Goal: Information Seeking & Learning: Check status

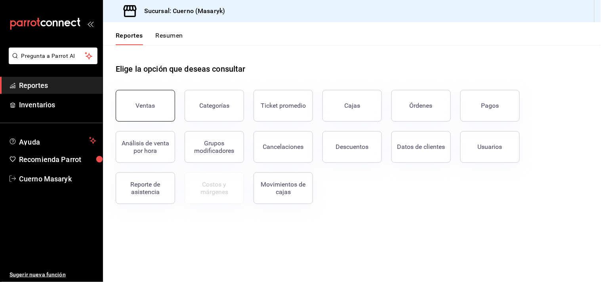
click at [158, 108] on button "Ventas" at bounding box center [145, 106] width 59 height 32
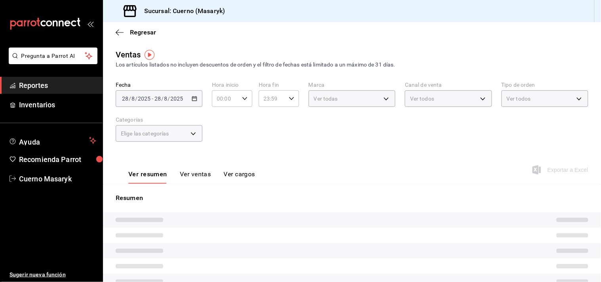
type input "05:00"
type input "04:59"
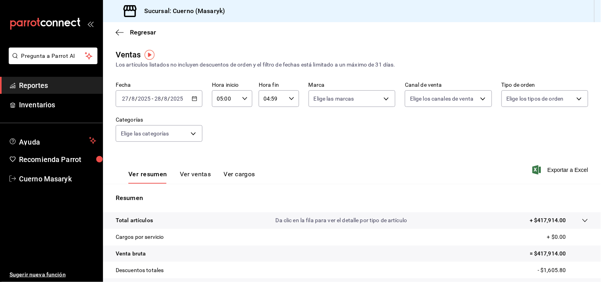
click at [195, 98] on icon "button" at bounding box center [195, 99] width 6 height 6
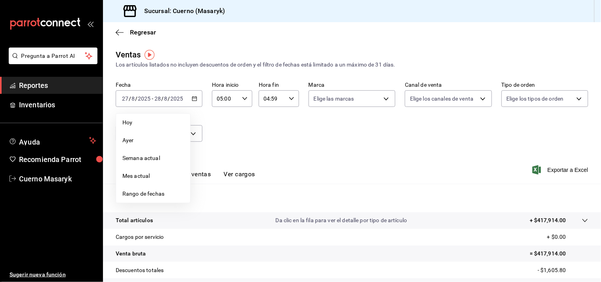
click at [135, 199] on li "Rango de fechas" at bounding box center [153, 194] width 74 height 18
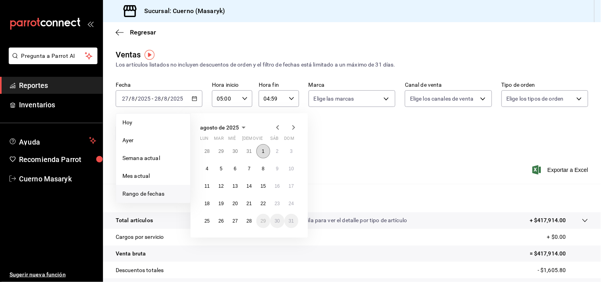
click at [263, 149] on abbr "1" at bounding box center [263, 152] width 3 height 6
click at [246, 217] on button "28" at bounding box center [249, 221] width 14 height 14
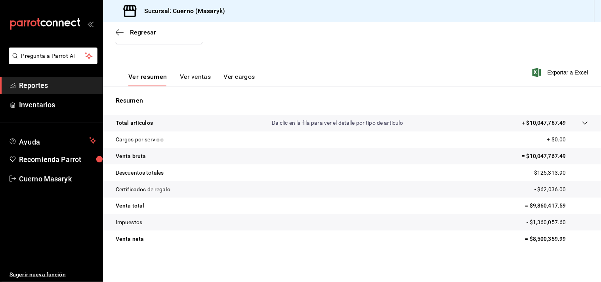
scroll to position [97, 0]
click at [27, 82] on span "Reportes" at bounding box center [57, 85] width 77 height 11
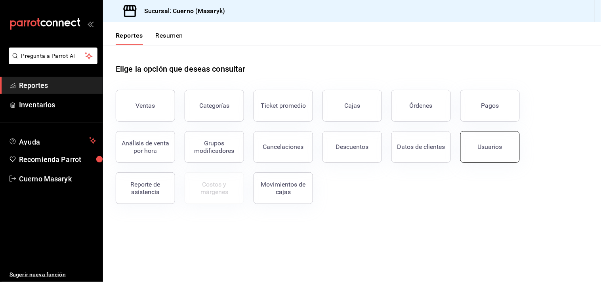
click at [501, 157] on button "Usuarios" at bounding box center [489, 147] width 59 height 32
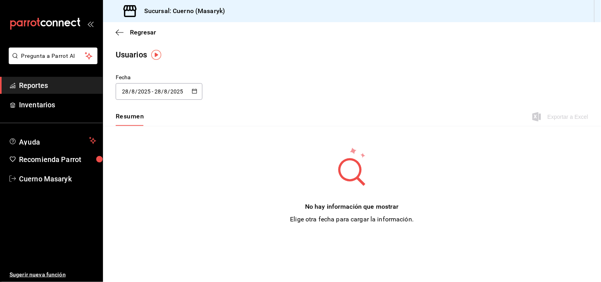
click at [195, 93] on \(Stroke\) "button" at bounding box center [194, 91] width 5 height 4
click at [153, 201] on li "Rango de fechas" at bounding box center [153, 206] width 75 height 18
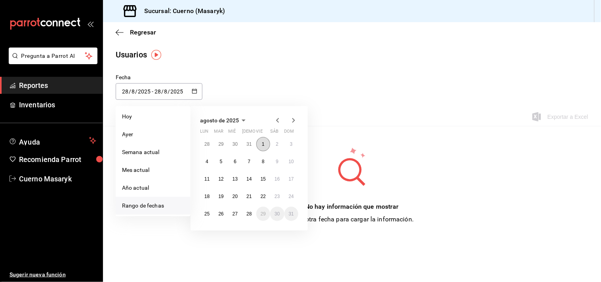
click at [260, 145] on button "1" at bounding box center [263, 144] width 14 height 14
click at [250, 210] on button "28" at bounding box center [249, 214] width 14 height 14
type input "[DATE]"
type input "1"
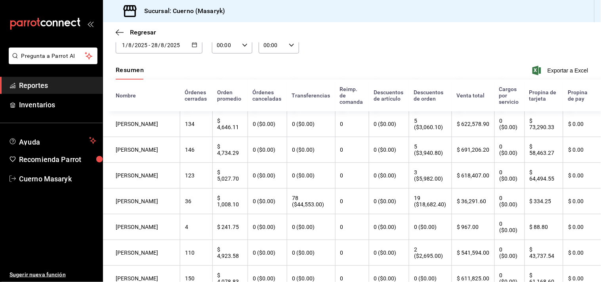
scroll to position [42, 0]
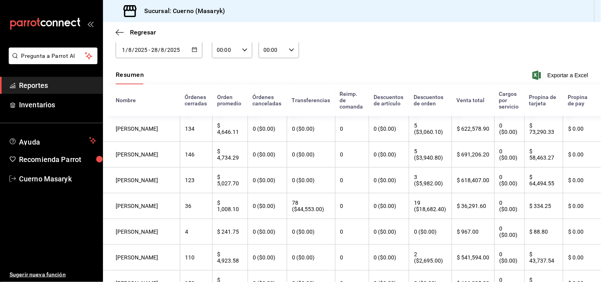
click at [495, 164] on th "0 ($0.00)" at bounding box center [510, 155] width 30 height 26
